Goal: Contribute content

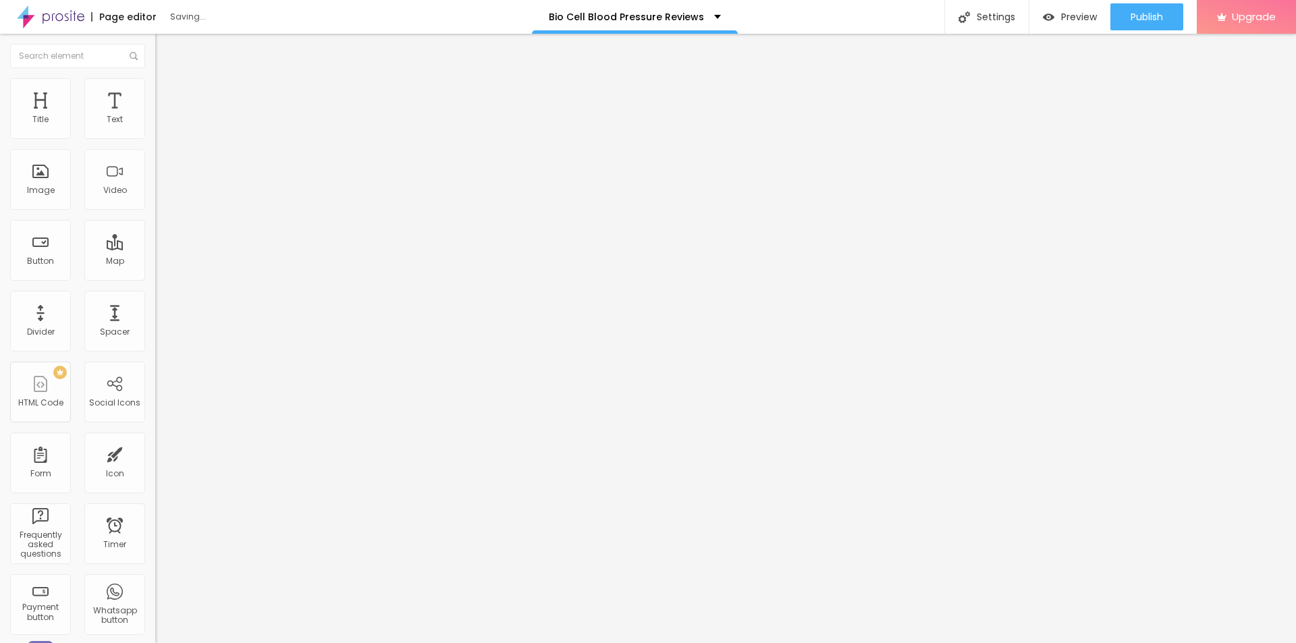
click at [155, 200] on button "button" at bounding box center [164, 193] width 19 height 14
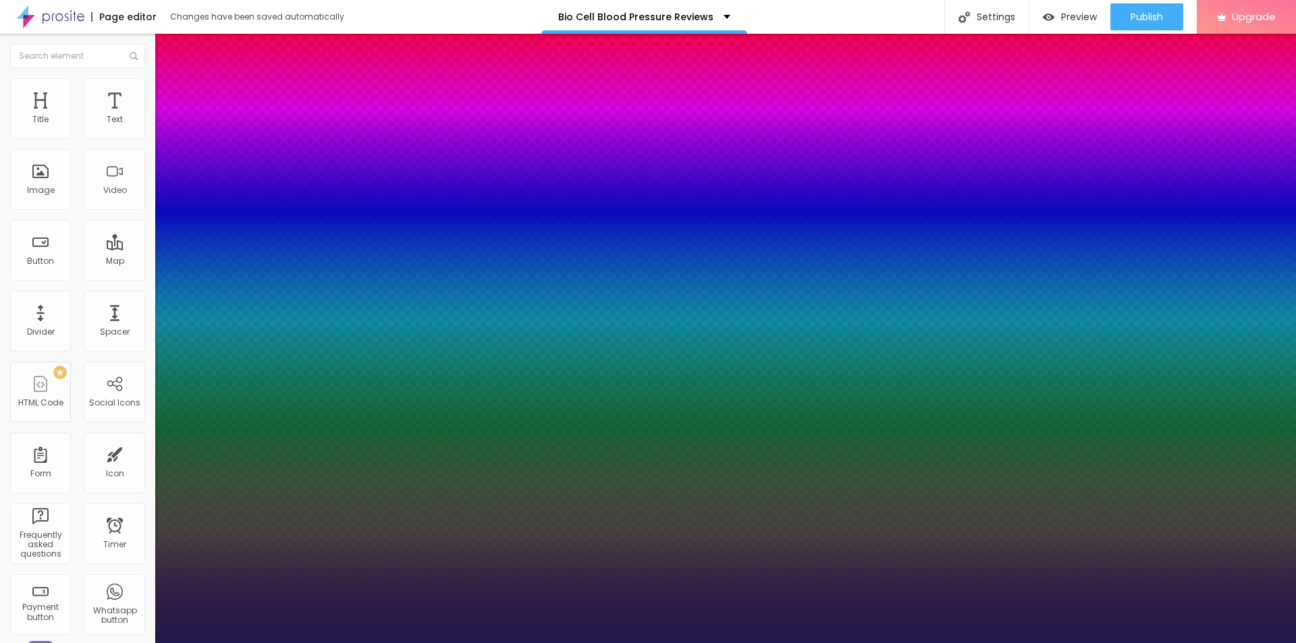
type input "1"
type input "26"
type input "1"
type input "29"
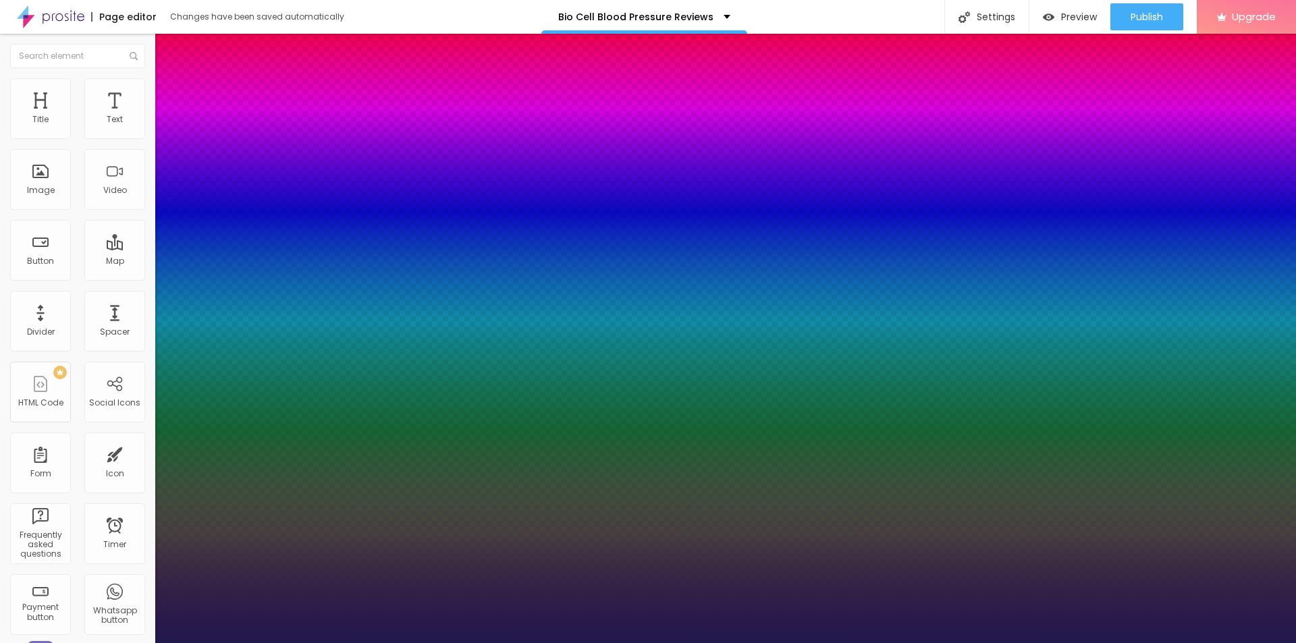
type input "29"
type input "1"
type input "31"
type input "1"
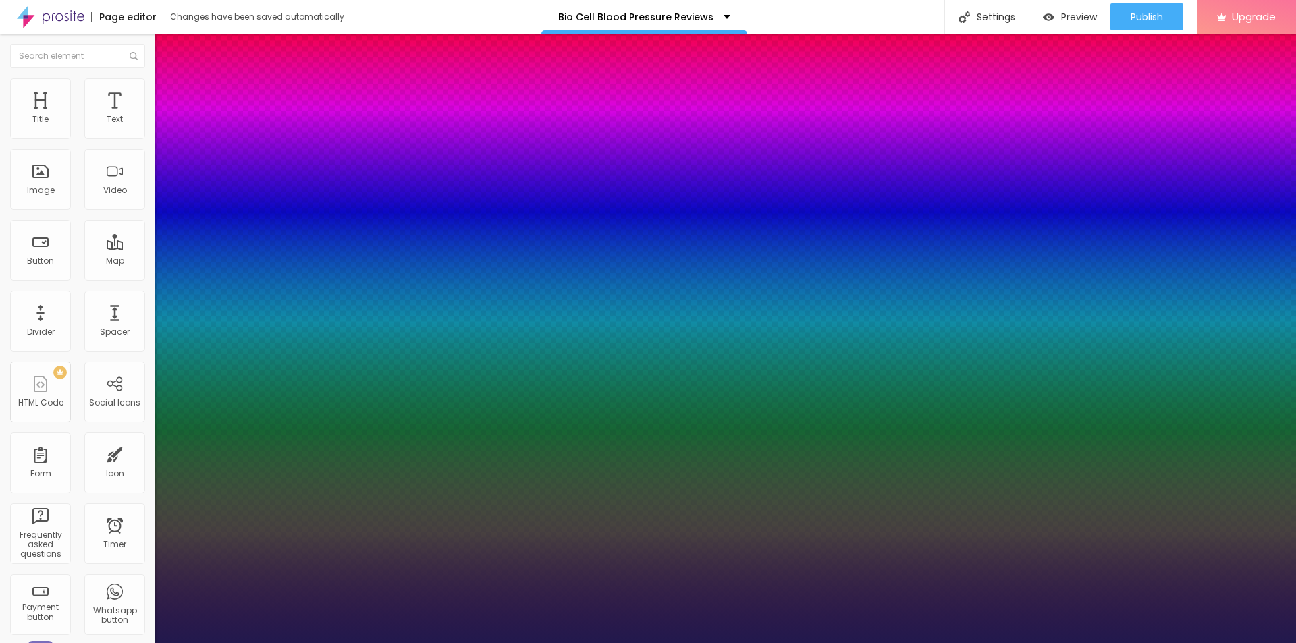
type input "32"
type input "1"
type input "33"
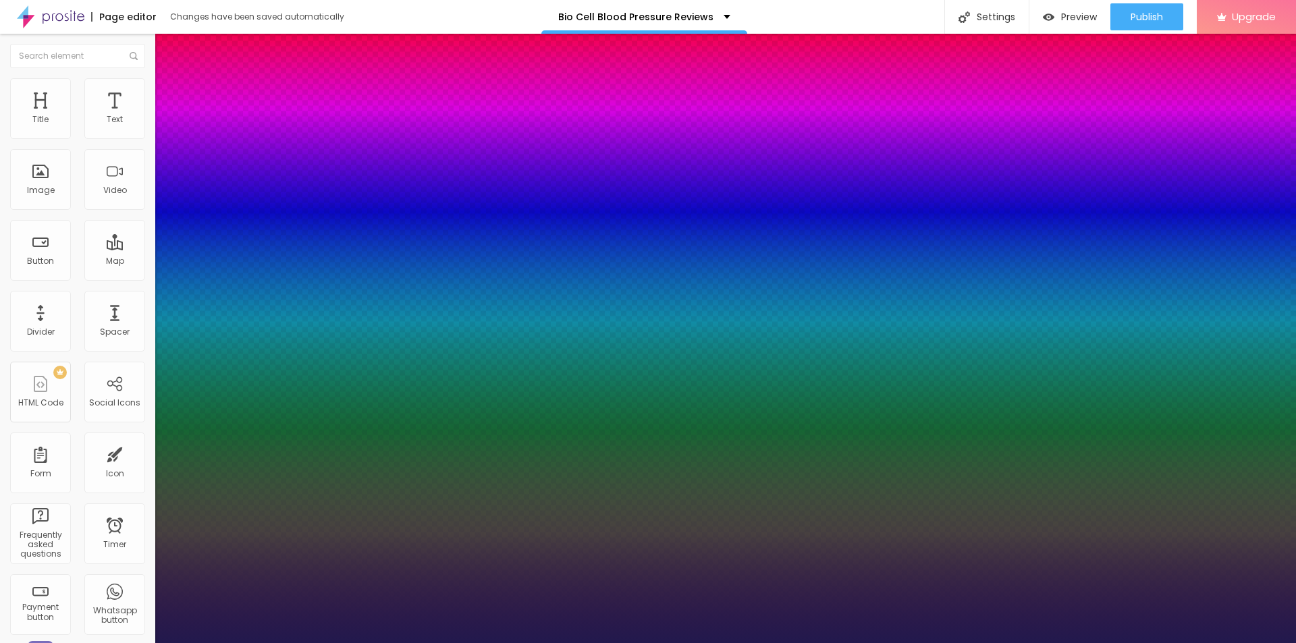
type input "1"
drag, startPoint x: 184, startPoint y: 380, endPoint x: 200, endPoint y: 381, distance: 15.6
type input "33"
click at [647, 643] on div at bounding box center [648, 643] width 1296 height 0
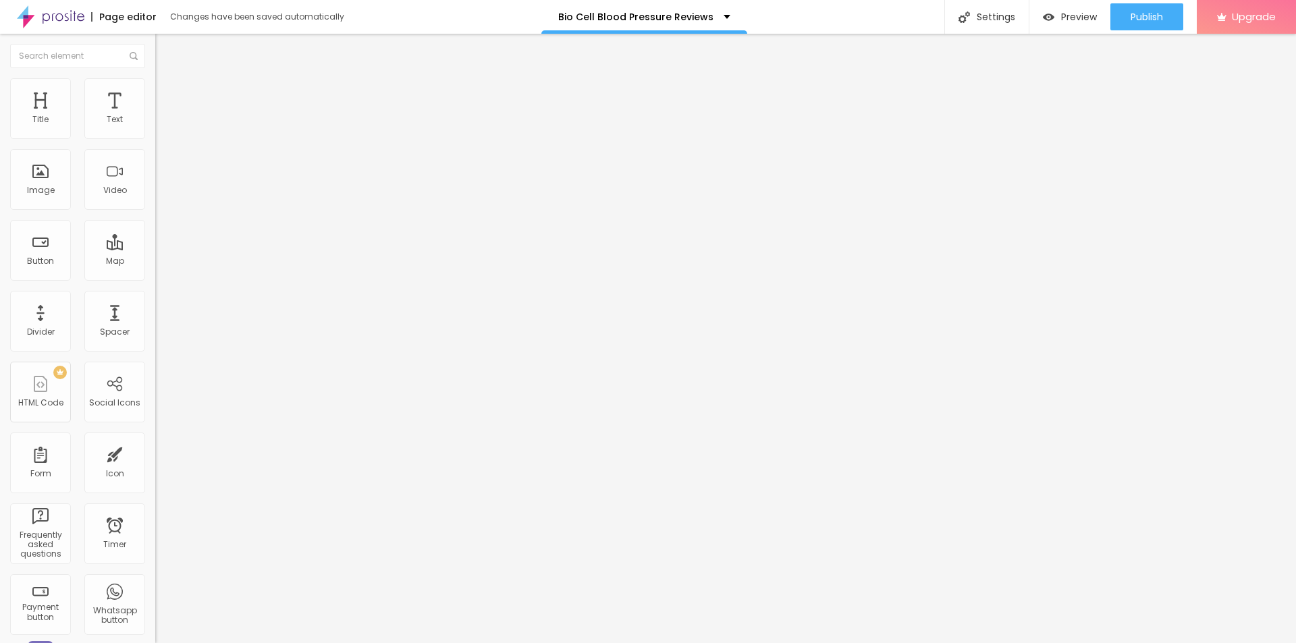
click at [155, 116] on span "Add image" at bounding box center [182, 110] width 55 height 11
click at [155, 277] on input "https://" at bounding box center [236, 270] width 162 height 14
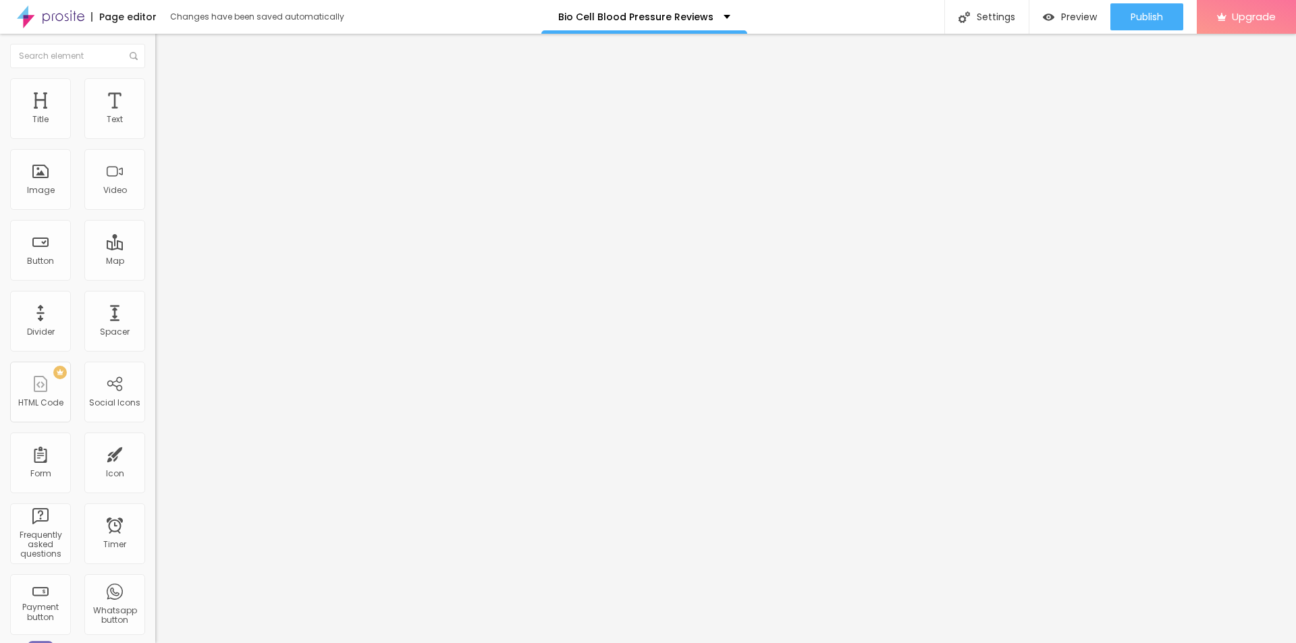
paste input "[DOMAIN_NAME][URL]"
type input "[URL][DOMAIN_NAME]"
click at [155, 136] on input "text" at bounding box center [236, 130] width 162 height 14
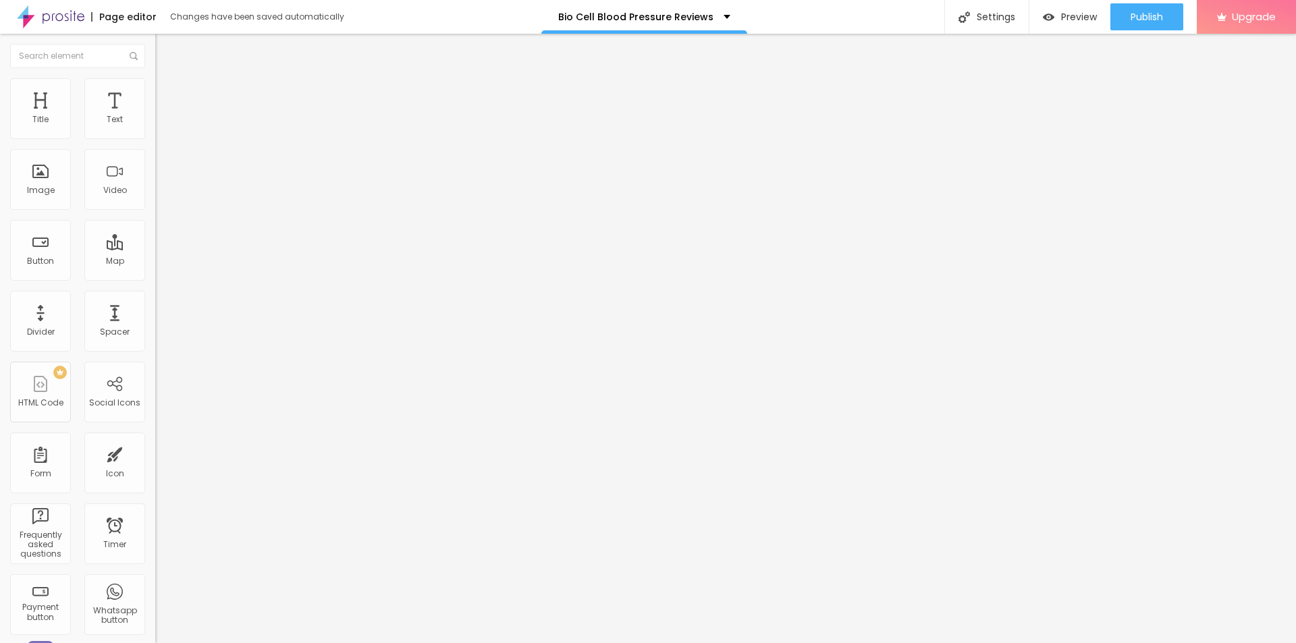
paste input "BioCell Blood Health Support"
type input "BioCell Blood Health Support"
click at [155, 80] on img at bounding box center [161, 84] width 12 height 12
type input "90"
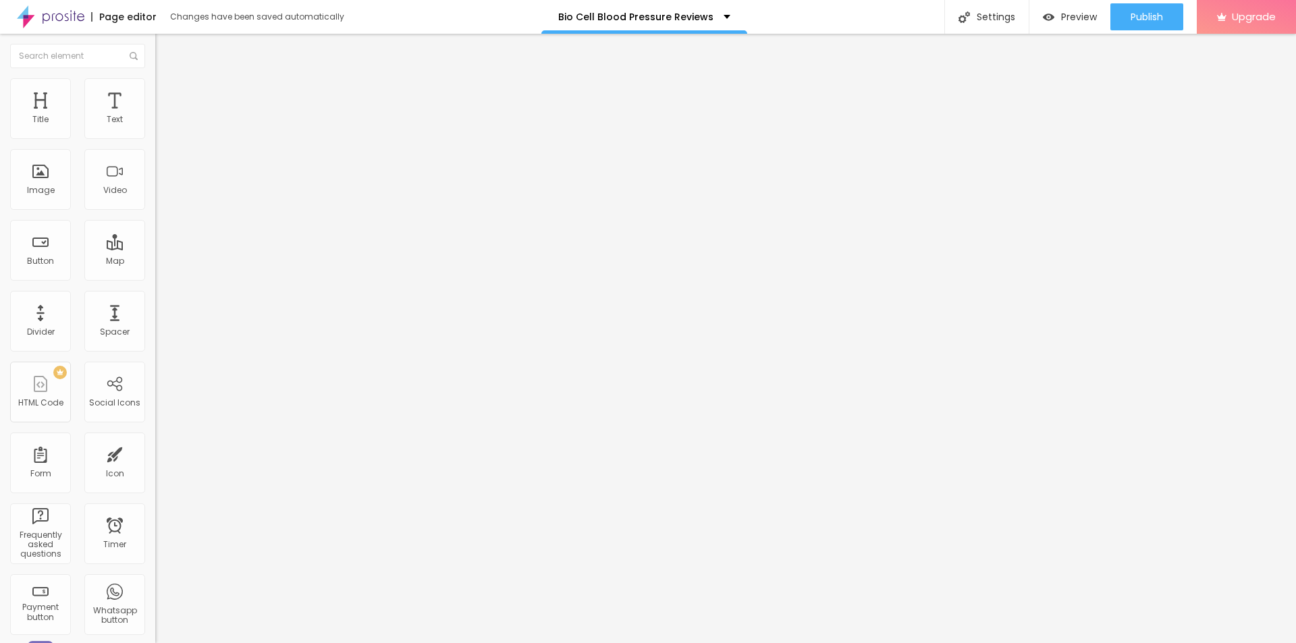
type input "85"
type input "75"
type input "70"
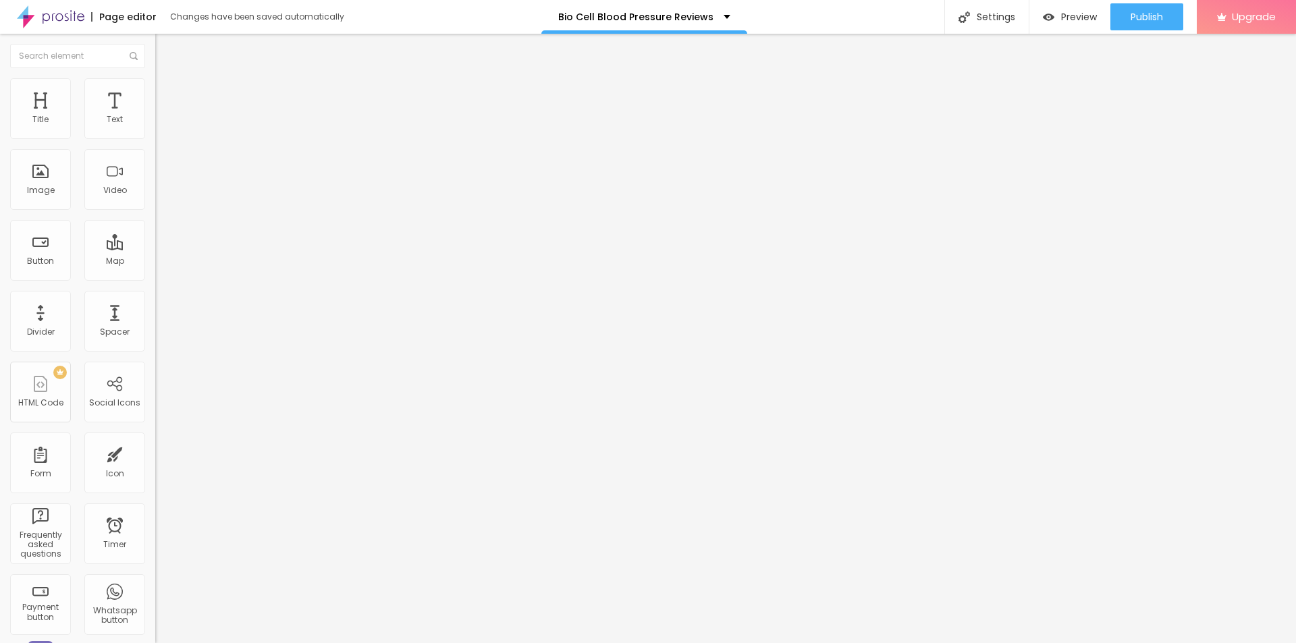
type input "70"
type input "65"
drag, startPoint x: 140, startPoint y: 142, endPoint x: 92, endPoint y: 141, distance: 47.3
type input "65"
click at [155, 138] on input "range" at bounding box center [198, 133] width 87 height 11
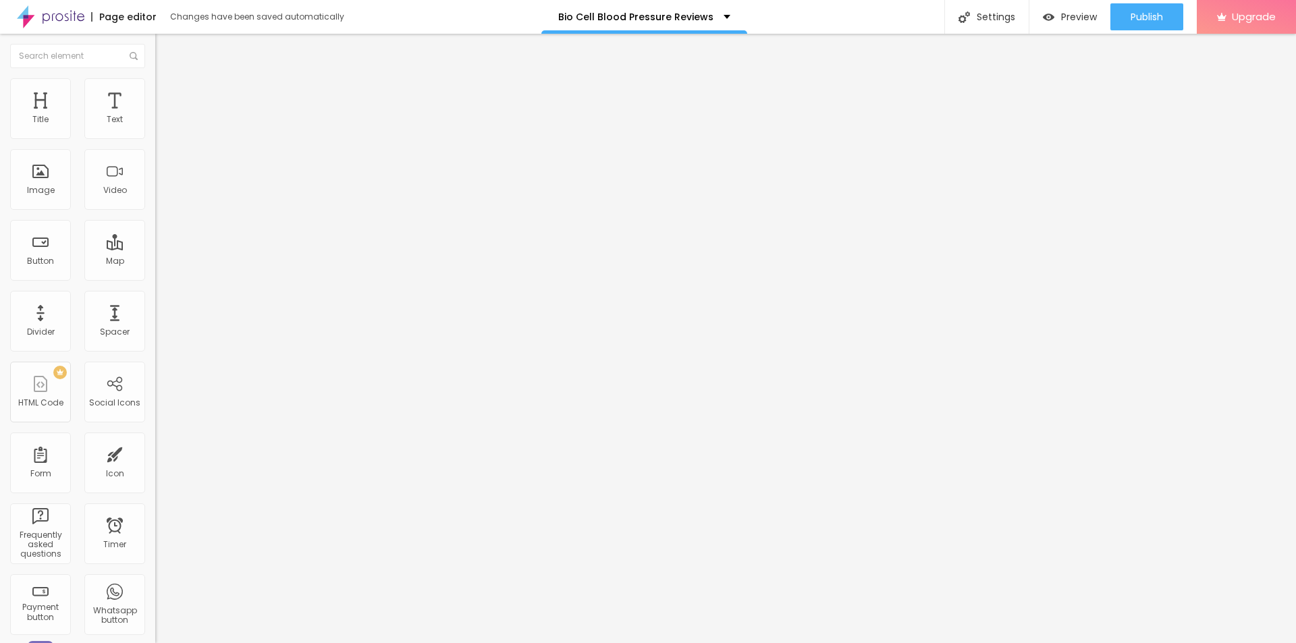
click at [155, 130] on button "button" at bounding box center [164, 122] width 19 height 14
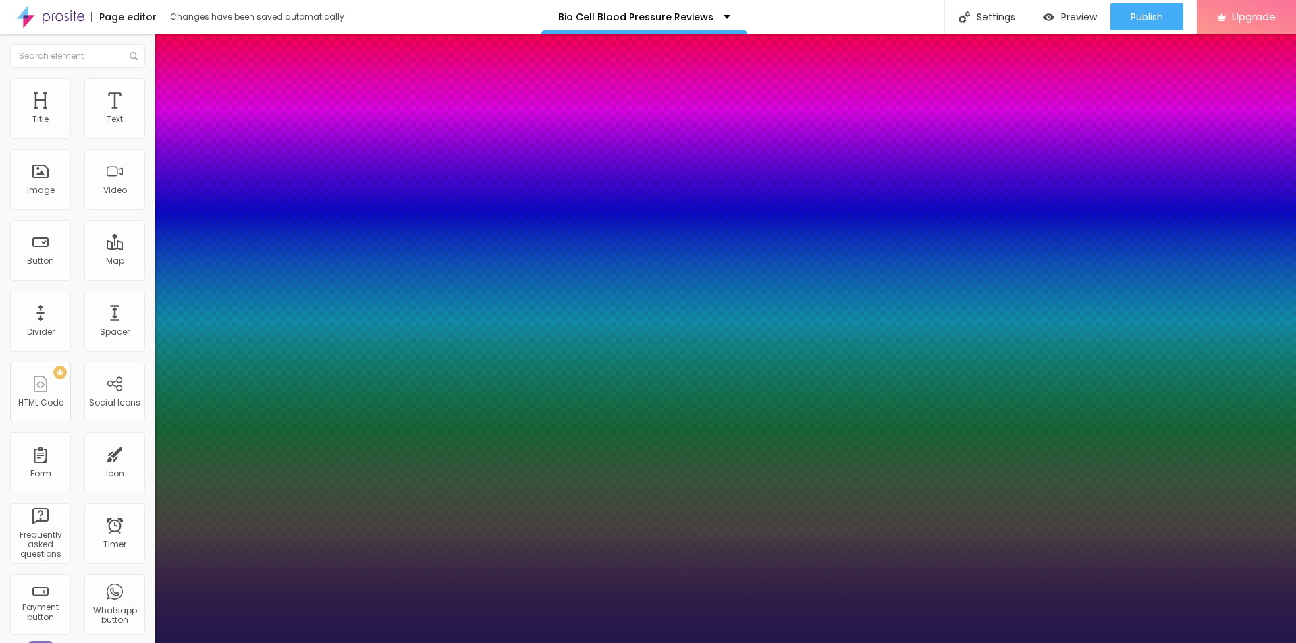
type input "1"
type input "18"
type input "1"
type input "20"
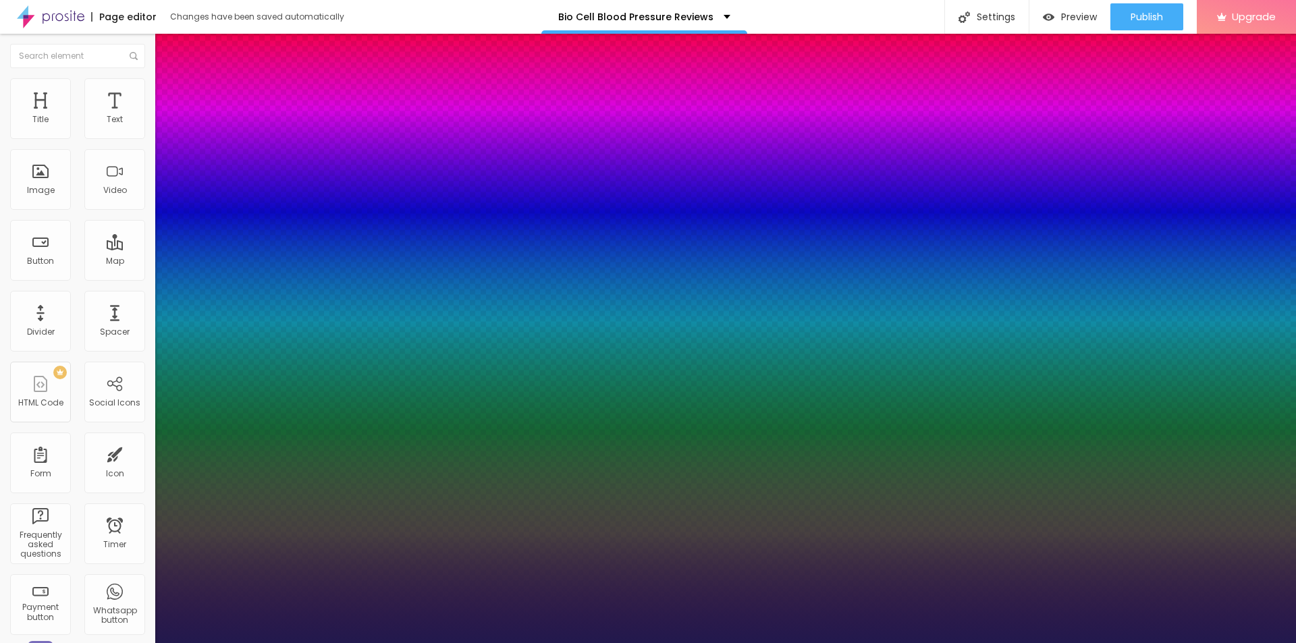
type input "20"
type input "1"
type input "21"
type input "1"
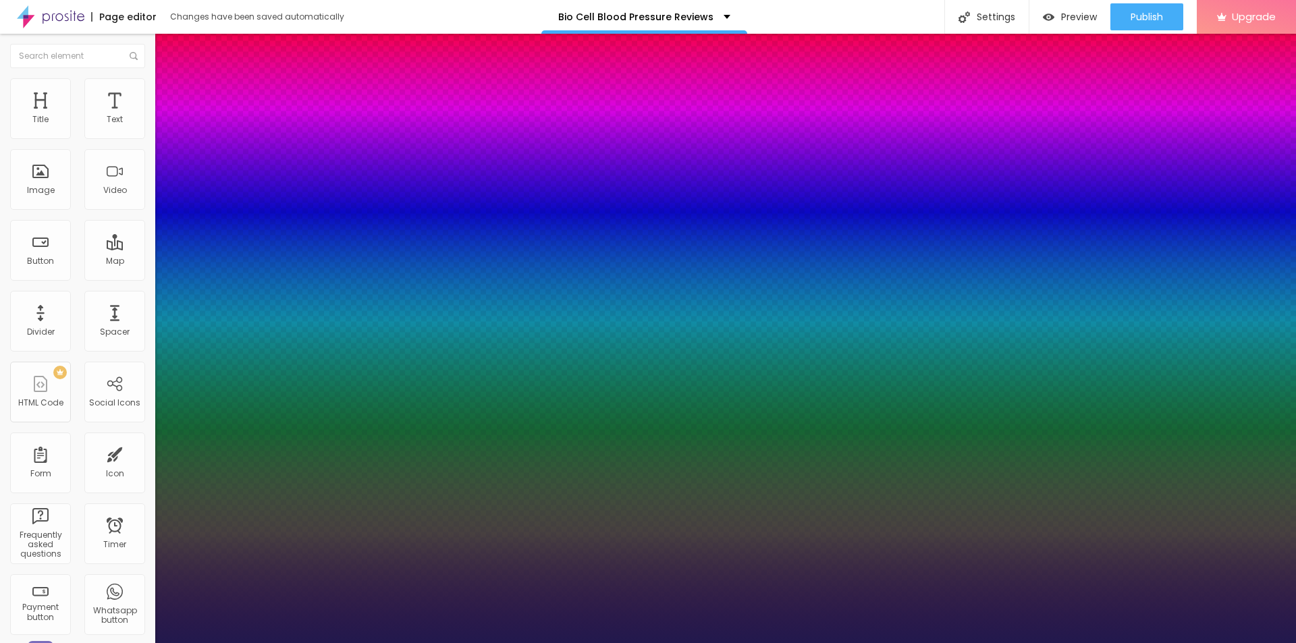
type input "22"
type input "1"
type input "20"
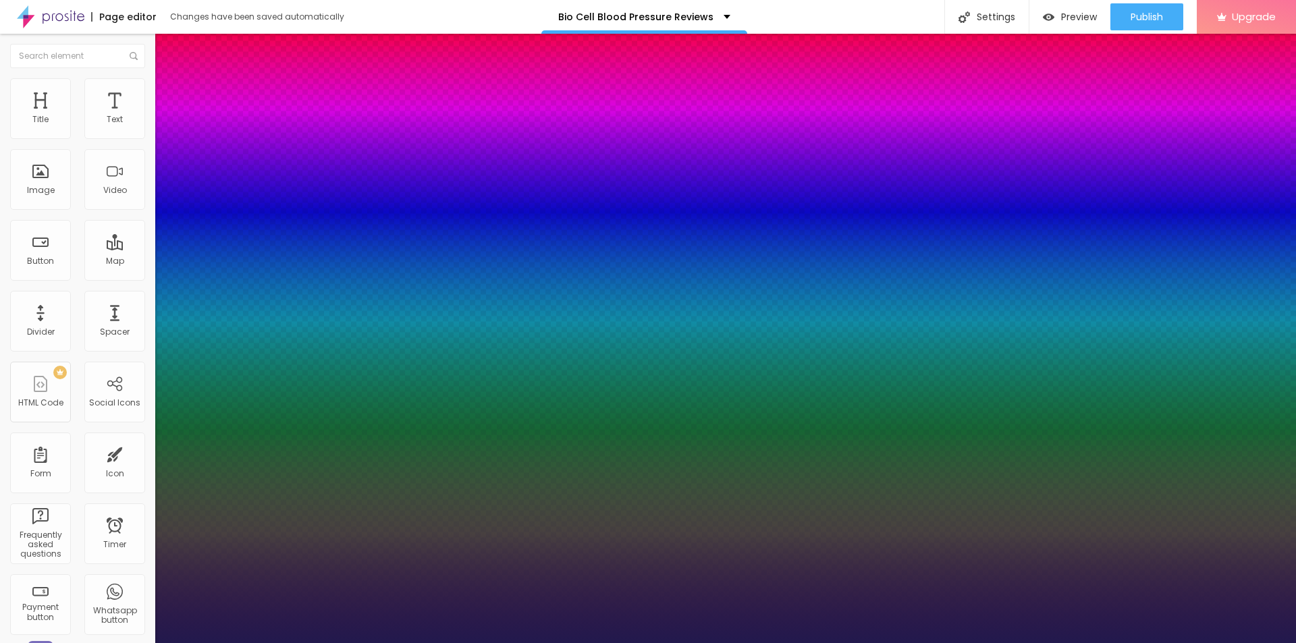
type input "1"
type input "19"
type input "1"
type input "19"
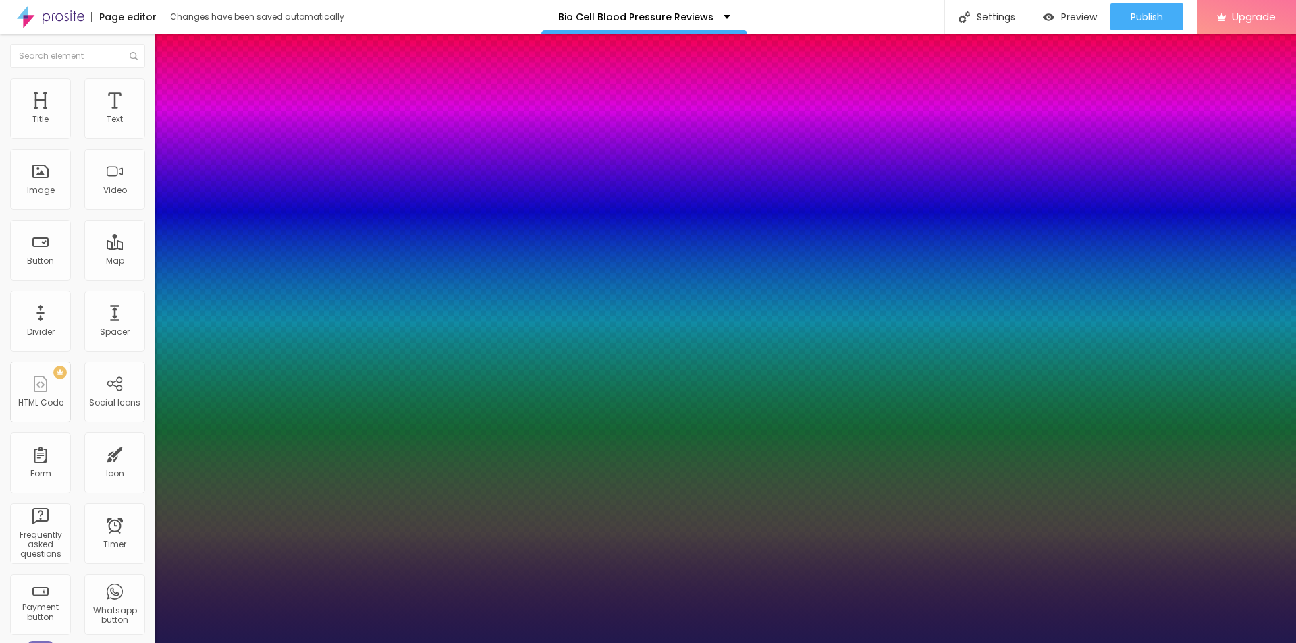
click at [196, 643] on div at bounding box center [648, 643] width 1296 height 0
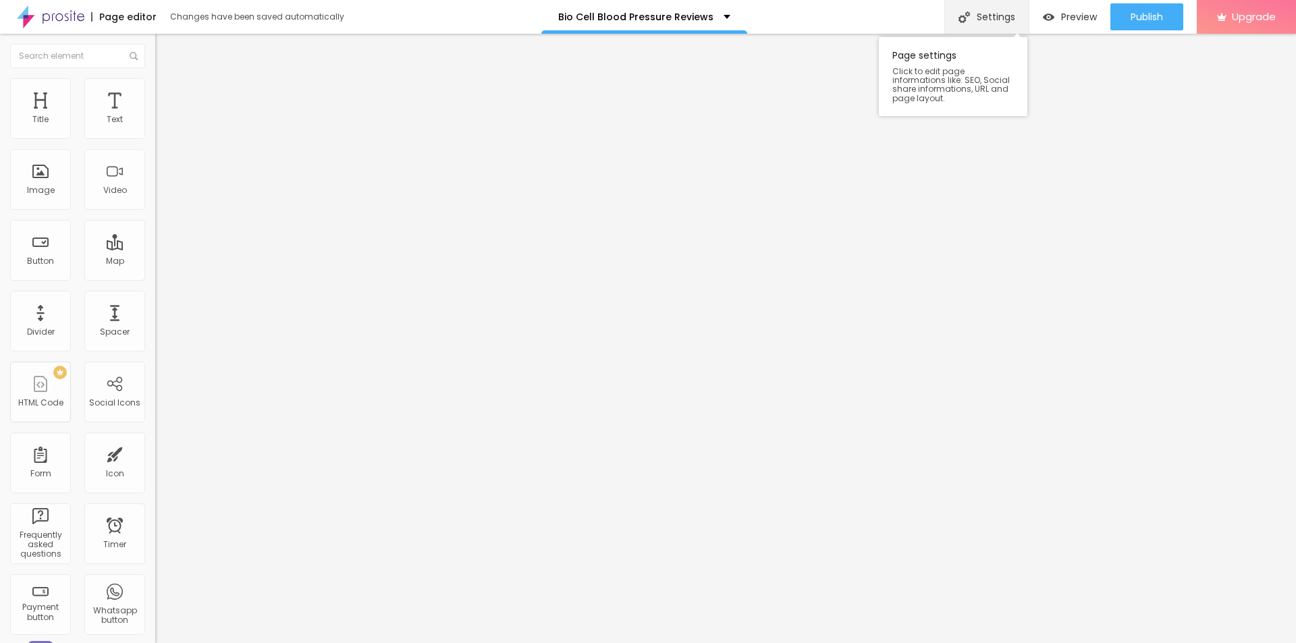
click at [982, 11] on div "Settings" at bounding box center [986, 17] width 84 height 34
paste input "Bio Cell Blood Pressure"
paste input "(Official™)- How To Order?"
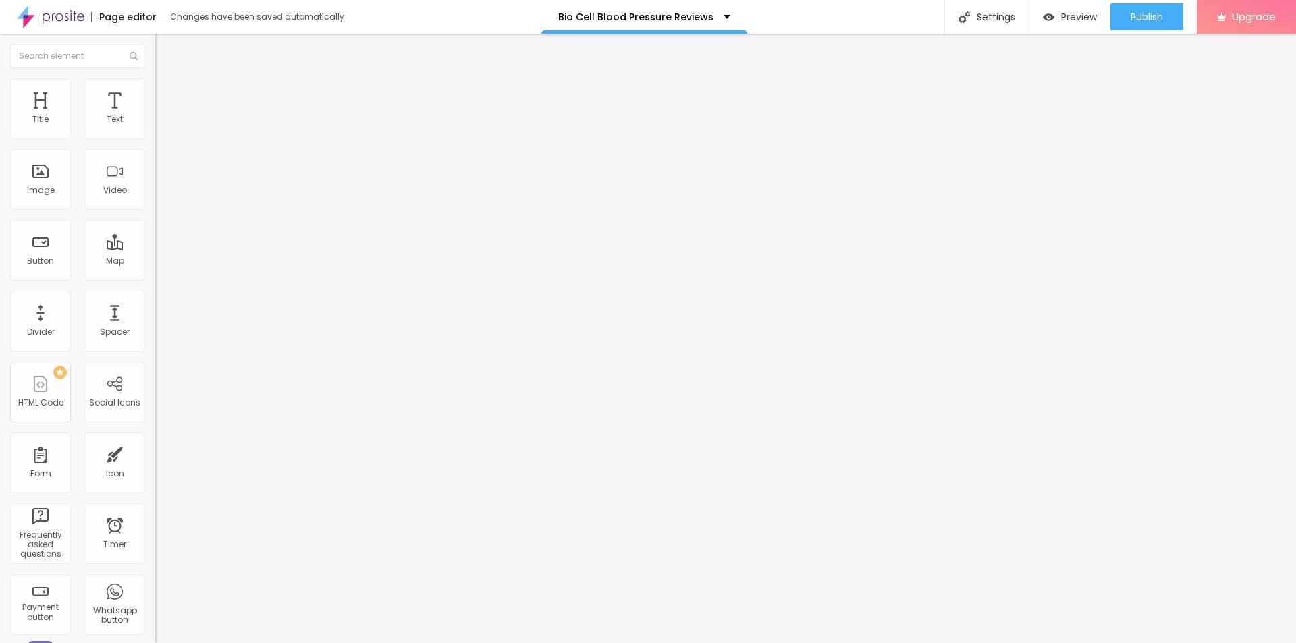
type input "Bio Cell Blood Pressure (Official™)- How To Order?"
paste textarea "Bio Cell Blood Pressure & Blood Health Support combines herbal extracts, minera…"
type textarea "Bio Cell Blood Pressure & Blood Health Support combines herbal extracts, minera…"
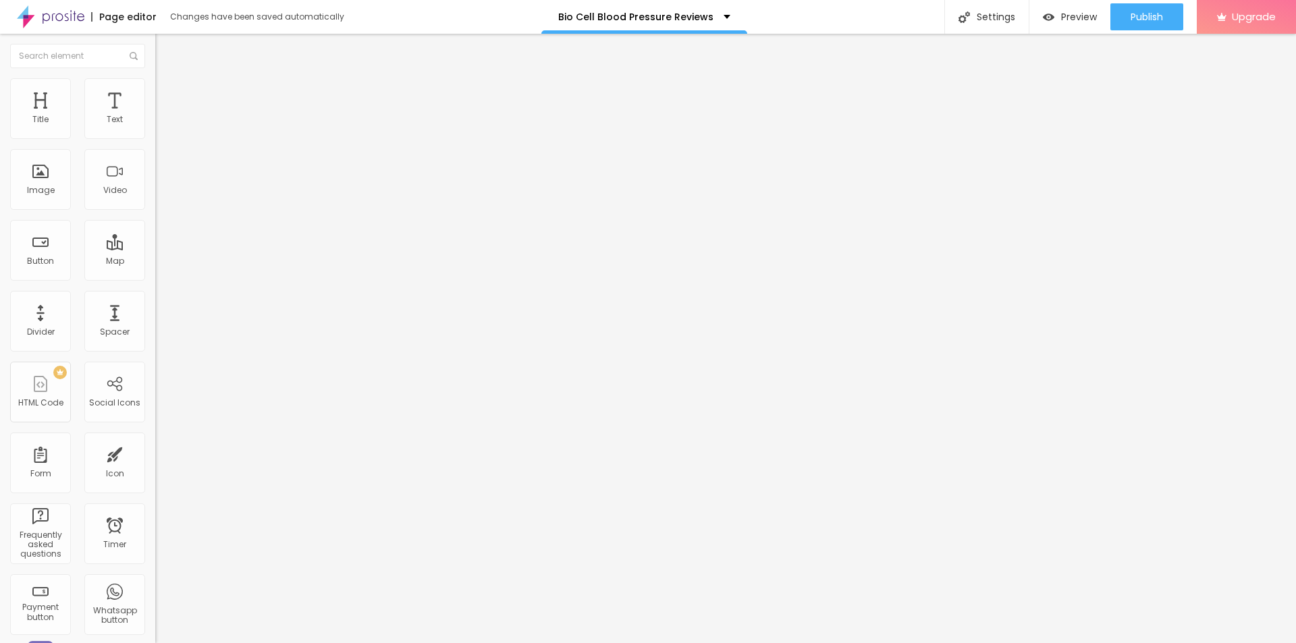
drag, startPoint x: 629, startPoint y: 328, endPoint x: 508, endPoint y: 327, distance: 120.8
paste textarea "Bio Cell Blood Pressure"
type textarea "Bio Cell Blood Pressure"
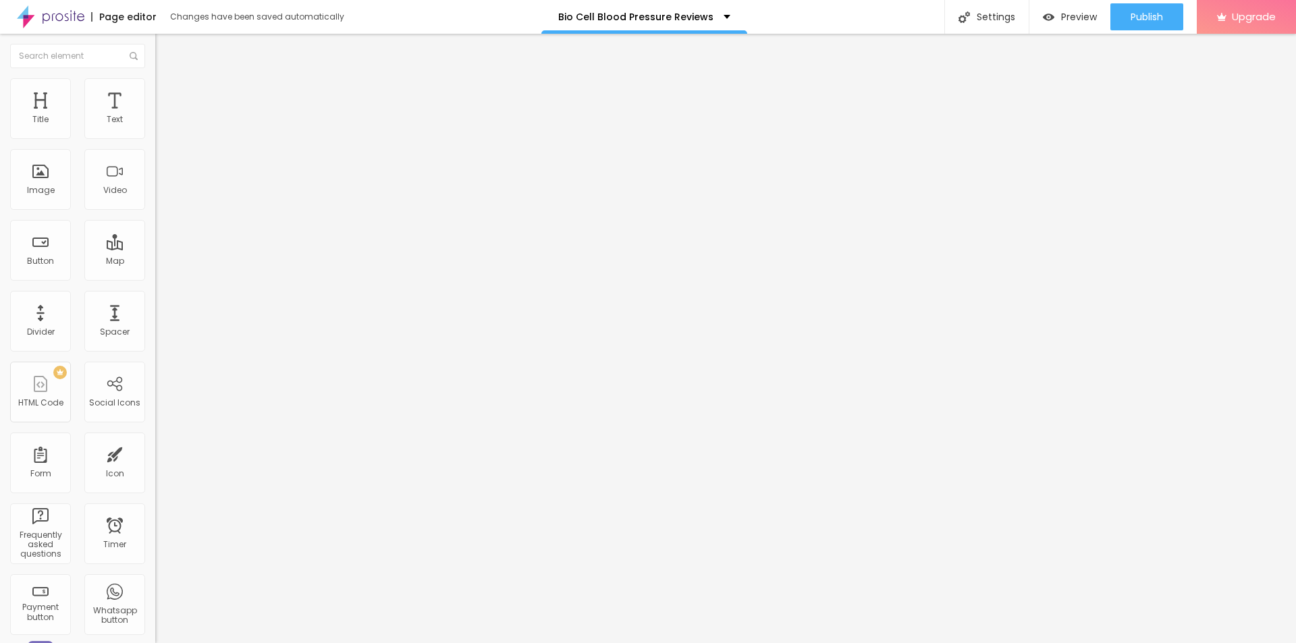
click at [904, 643] on div "Page Settings" at bounding box center [648, 653] width 1296 height 20
click at [1131, 22] on span "Publish" at bounding box center [1147, 16] width 32 height 11
click at [1056, 95] on link "View page" at bounding box center [1108, 94] width 122 height 9
